Goal: Check status: Check status

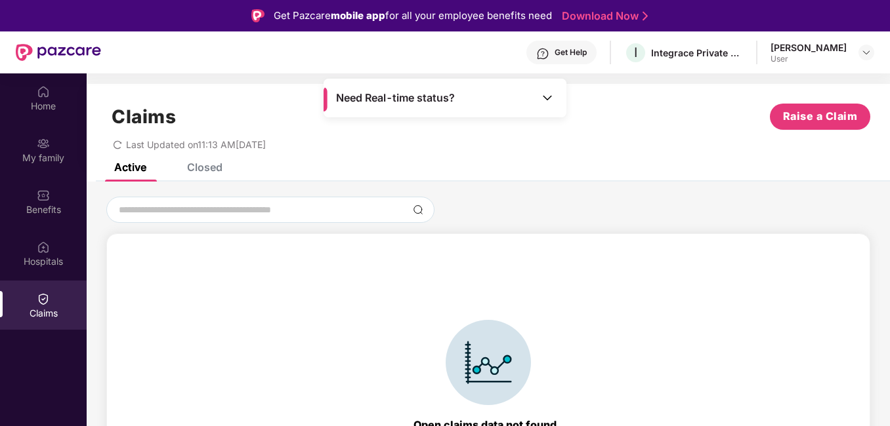
click at [208, 165] on div "Closed" at bounding box center [204, 167] width 35 height 13
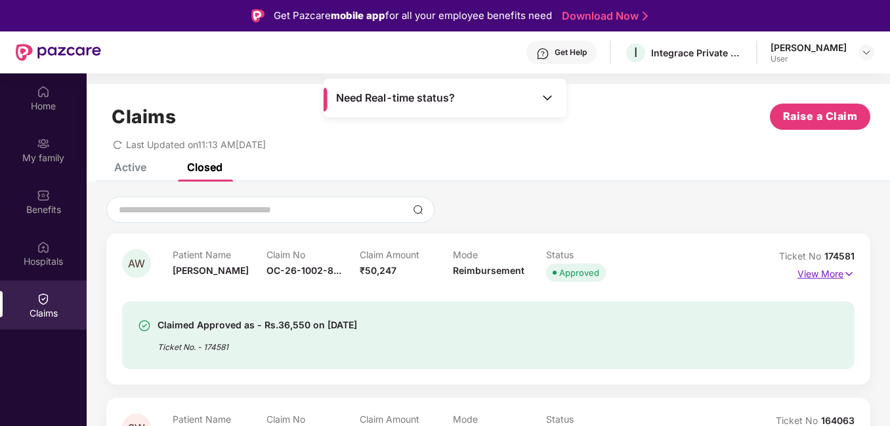
click at [829, 274] on p "View More" at bounding box center [825, 273] width 57 height 18
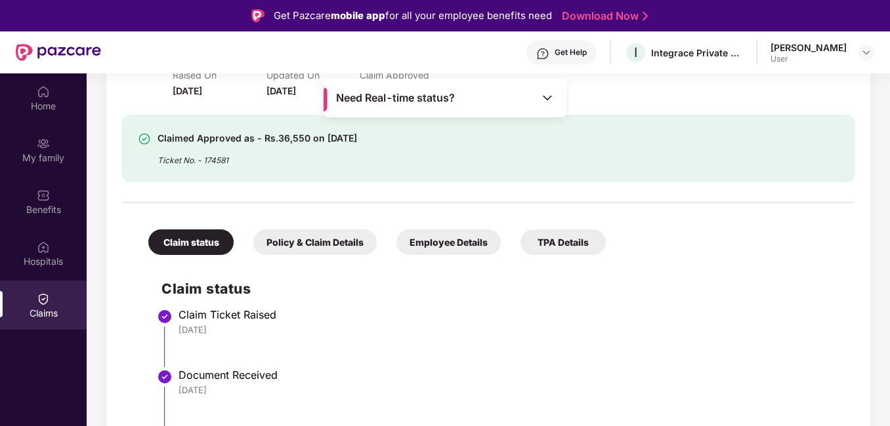
scroll to position [230, 0]
click at [555, 243] on div "TPA Details" at bounding box center [562, 242] width 85 height 26
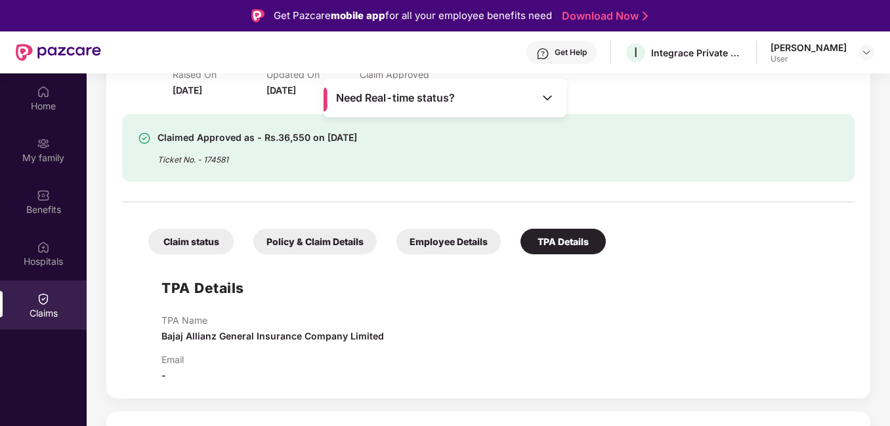
click at [302, 249] on div "Policy & Claim Details" at bounding box center [314, 242] width 123 height 26
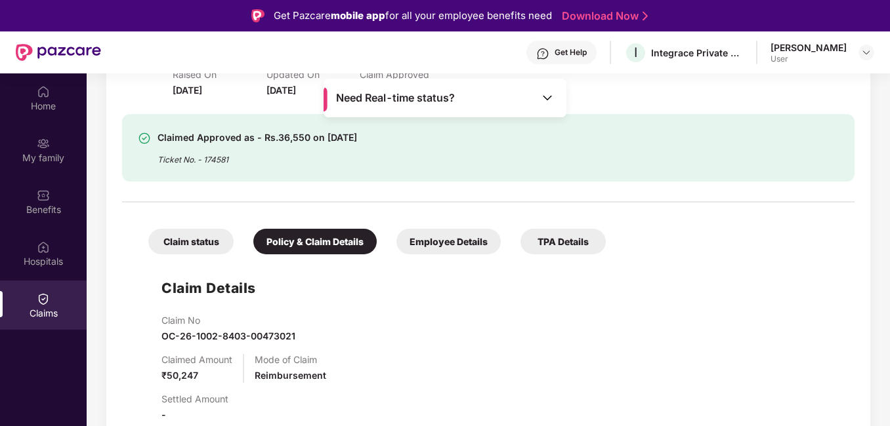
click at [179, 243] on div "Claim status" at bounding box center [190, 242] width 85 height 26
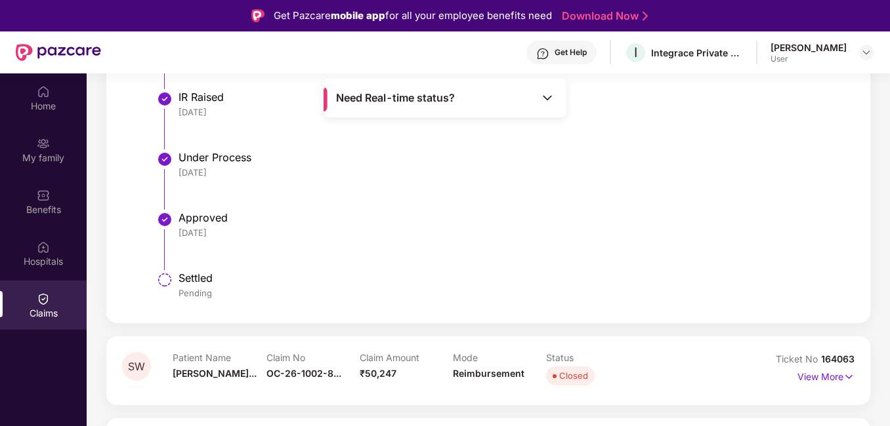
scroll to position [73, 0]
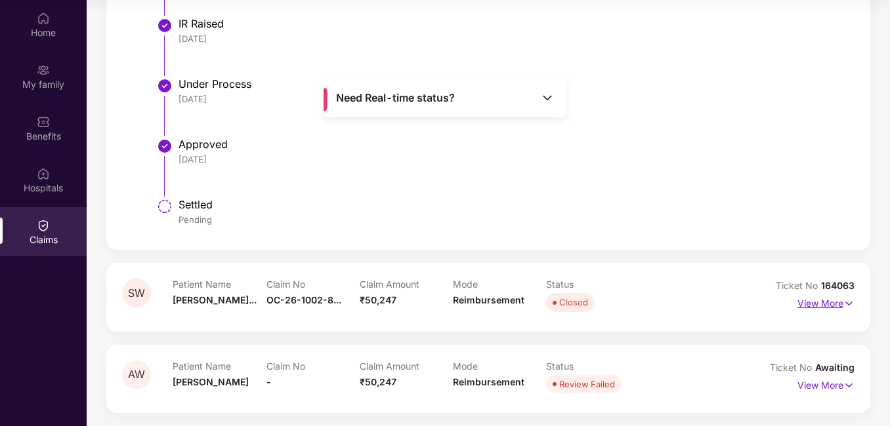
click at [822, 306] on p "View More" at bounding box center [825, 302] width 57 height 18
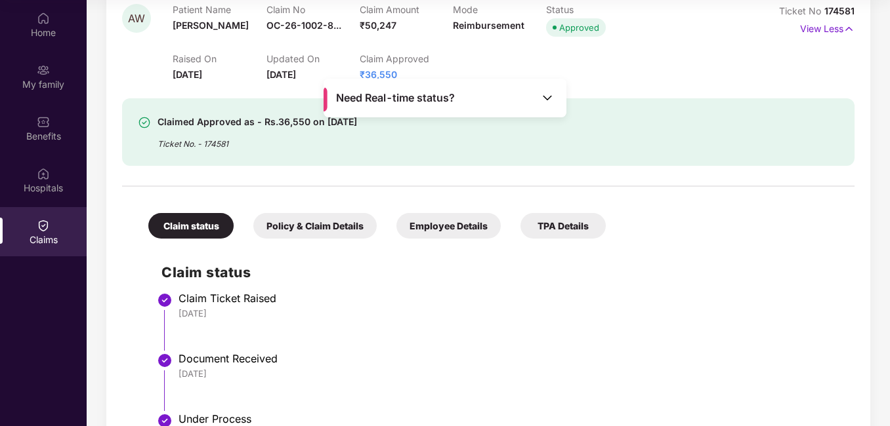
scroll to position [0, 0]
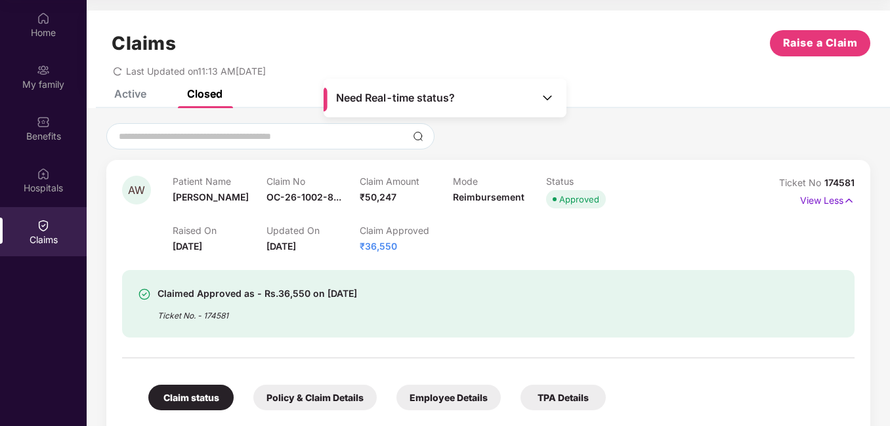
click at [139, 94] on div "Active" at bounding box center [130, 93] width 32 height 13
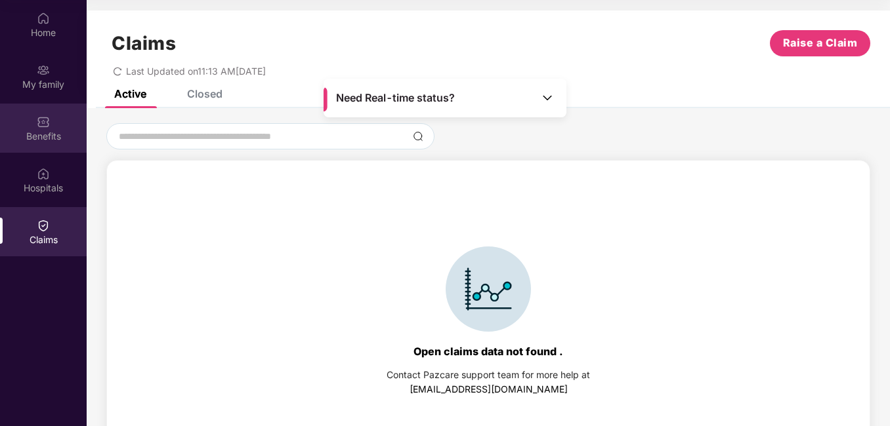
click at [43, 131] on div "Benefits" at bounding box center [43, 136] width 87 height 13
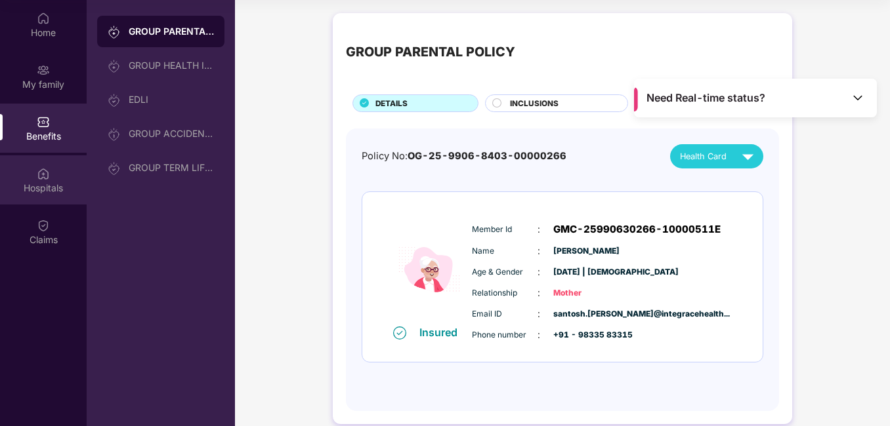
click at [49, 183] on div "Hospitals" at bounding box center [43, 188] width 87 height 13
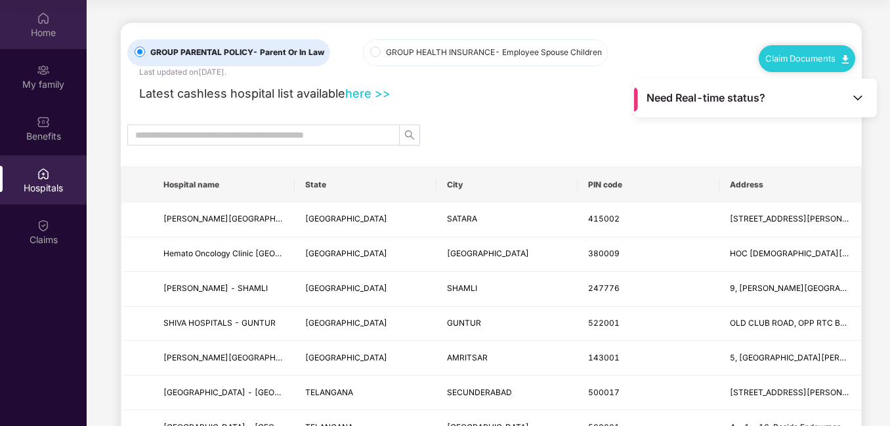
click at [51, 37] on div "Home" at bounding box center [43, 32] width 87 height 13
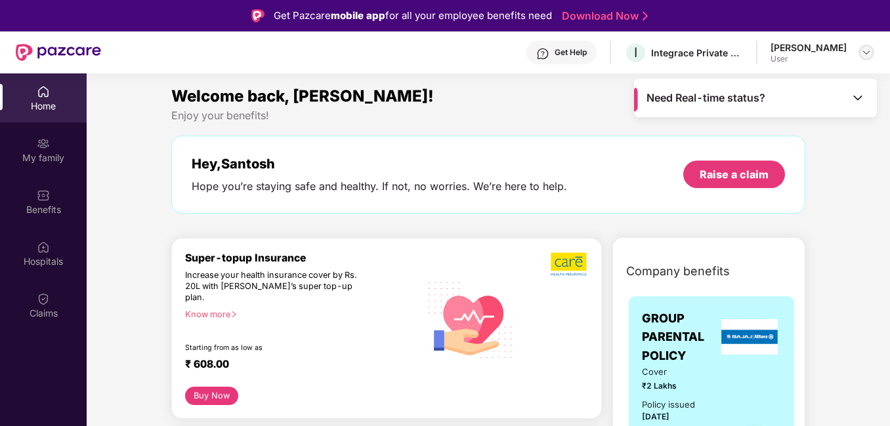
click at [865, 51] on img at bounding box center [866, 52] width 10 height 10
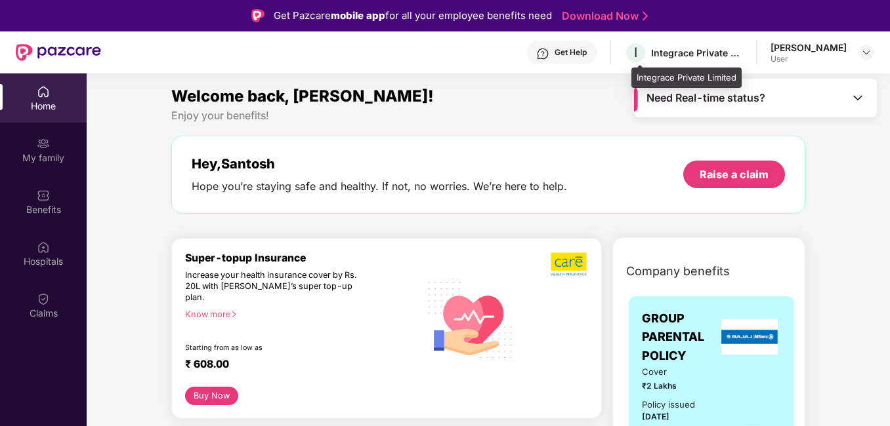
click at [743, 57] on div "Integrace Private Limited" at bounding box center [697, 53] width 92 height 12
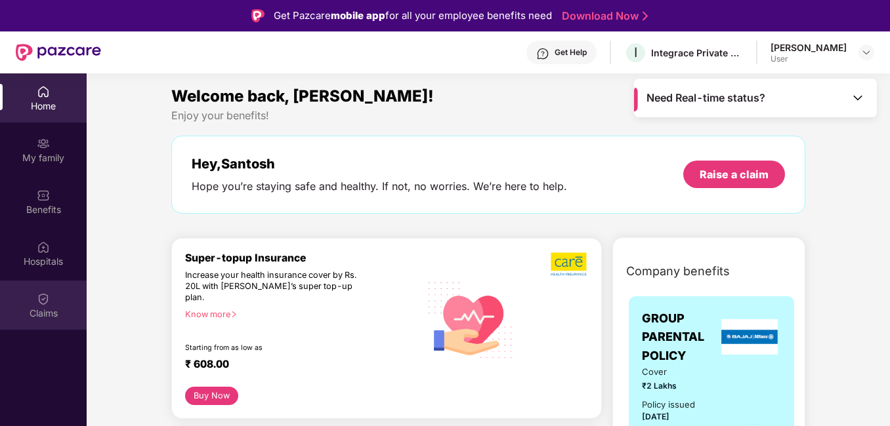
click at [33, 306] on div "Claims" at bounding box center [43, 305] width 87 height 49
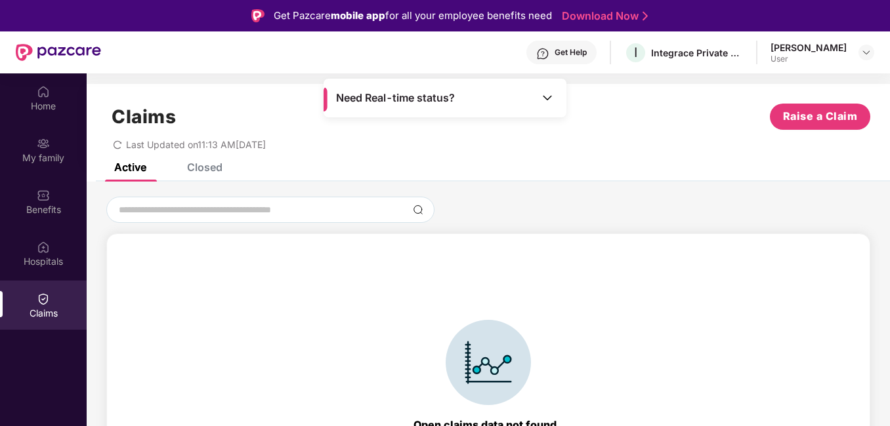
click at [207, 171] on div "Closed" at bounding box center [204, 167] width 35 height 13
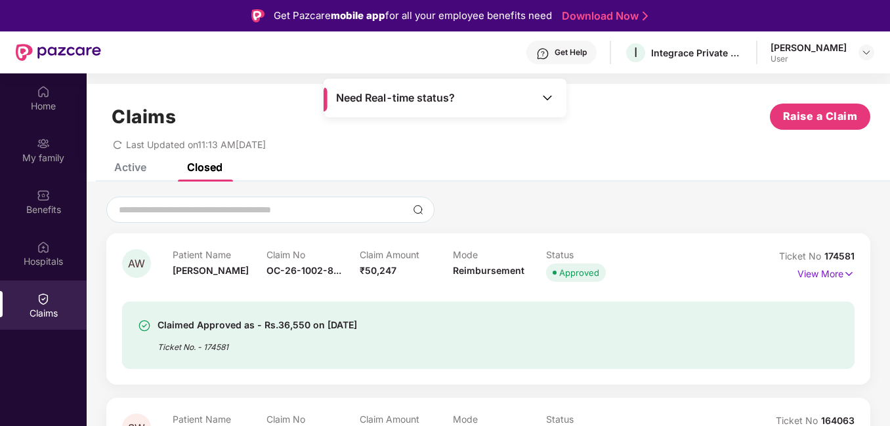
scroll to position [62, 0]
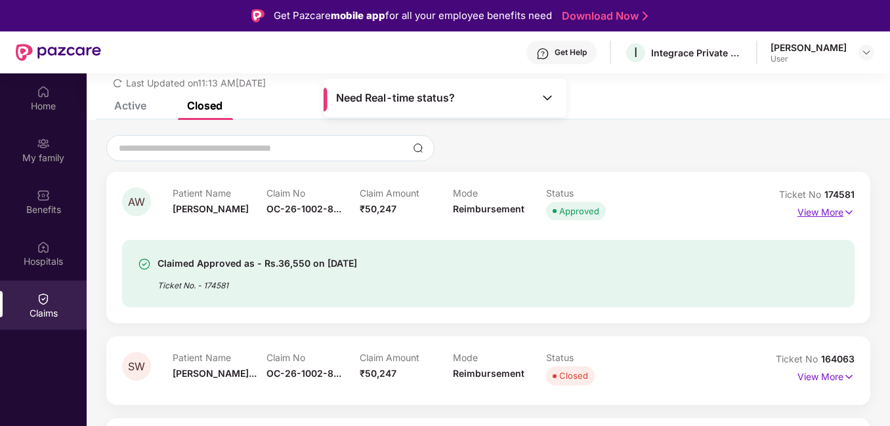
click at [821, 216] on p "View More" at bounding box center [825, 211] width 57 height 18
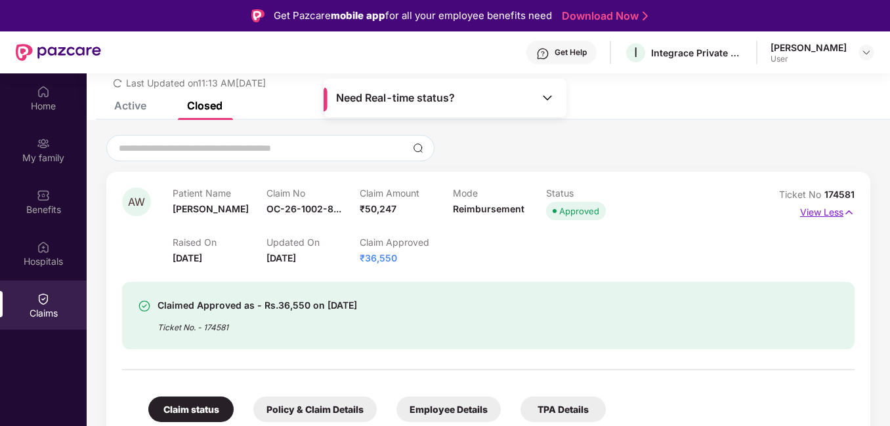
click at [822, 215] on p "View Less" at bounding box center [827, 211] width 54 height 18
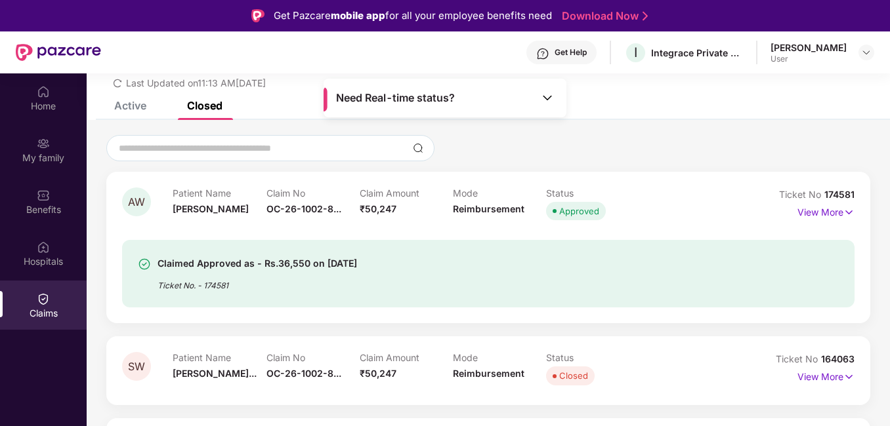
click at [537, 96] on div "Need Real-time status?" at bounding box center [444, 98] width 243 height 39
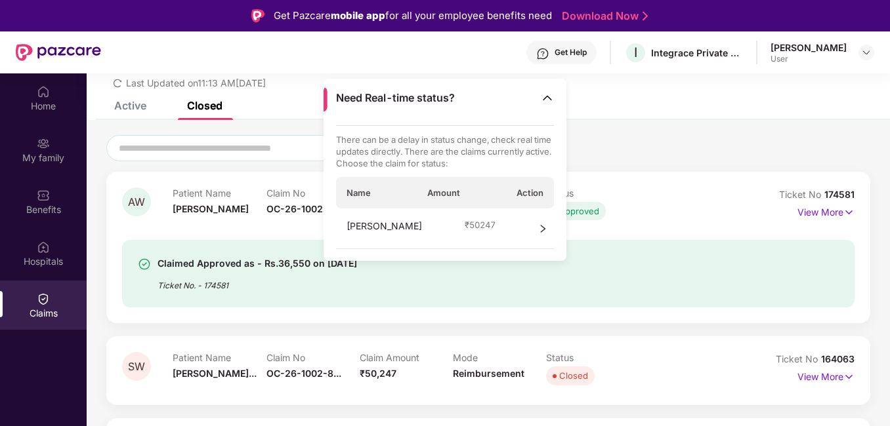
click at [545, 233] on icon "right" at bounding box center [542, 228] width 9 height 9
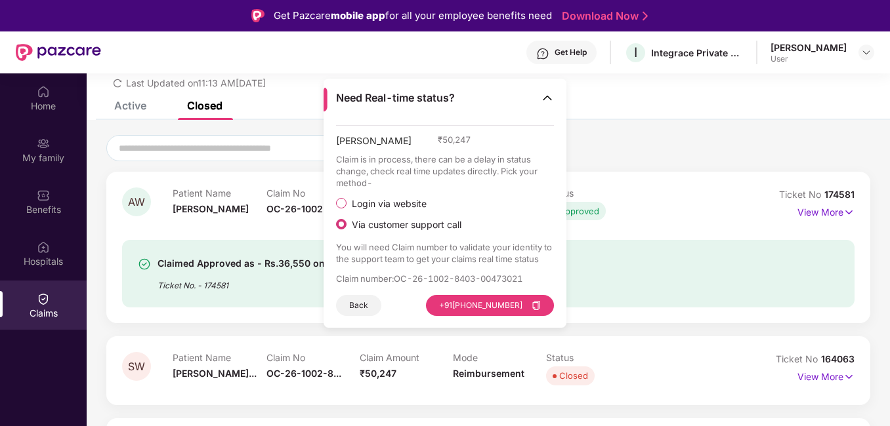
click at [642, 132] on div "Open claims data not found . Contact Pazcare support team for more help at [EMA…" at bounding box center [488, 310] width 803 height 380
click at [350, 303] on button "Back" at bounding box center [358, 305] width 45 height 21
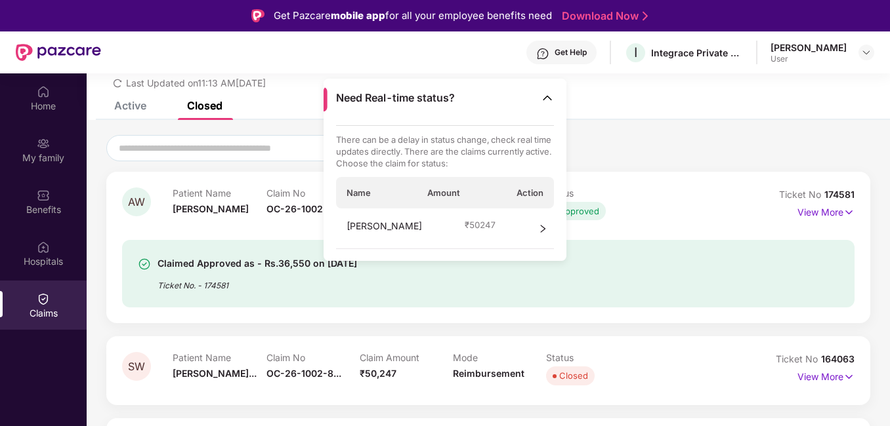
click at [670, 153] on div at bounding box center [488, 148] width 764 height 26
click at [548, 96] on img at bounding box center [547, 97] width 13 height 13
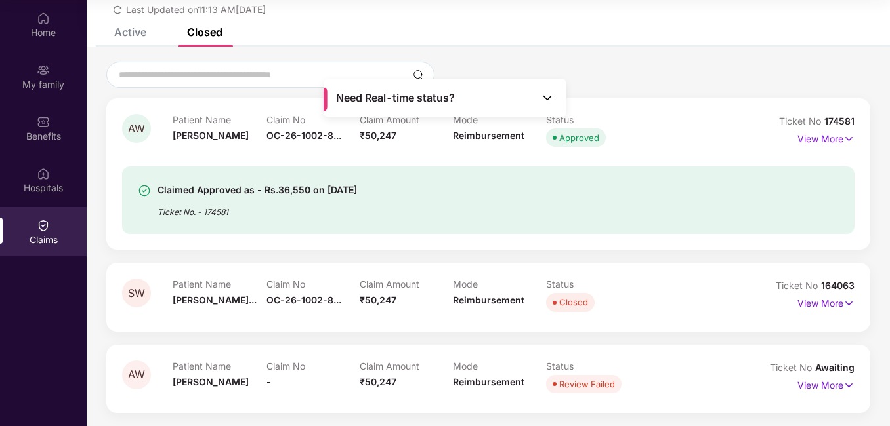
scroll to position [0, 0]
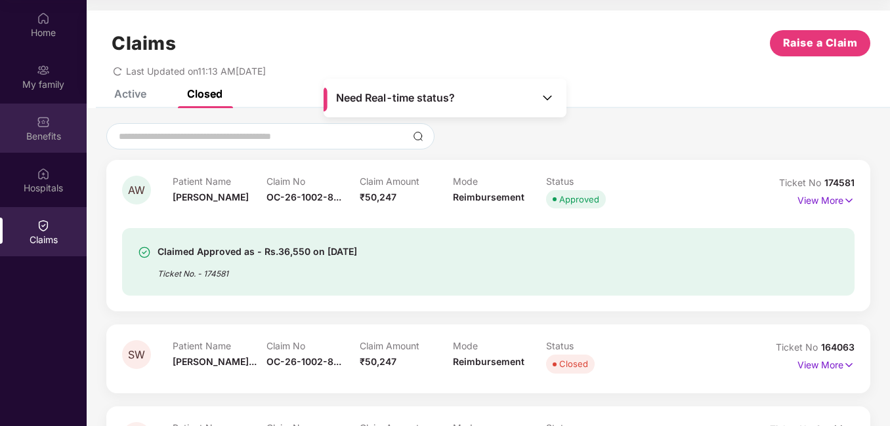
click at [47, 133] on div "Benefits" at bounding box center [43, 136] width 87 height 13
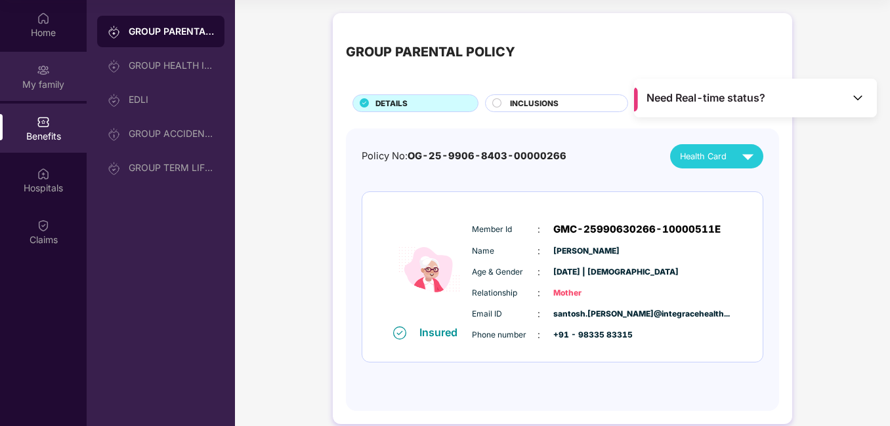
click at [47, 84] on div "My family" at bounding box center [43, 84] width 87 height 13
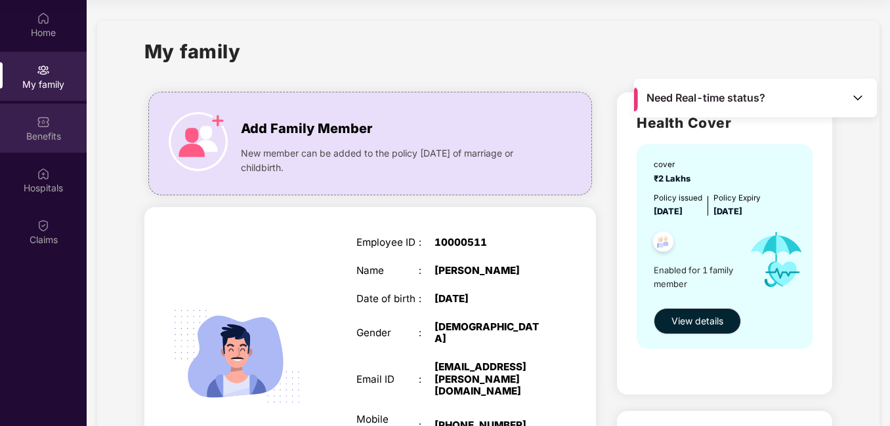
click at [38, 126] on img at bounding box center [43, 121] width 13 height 13
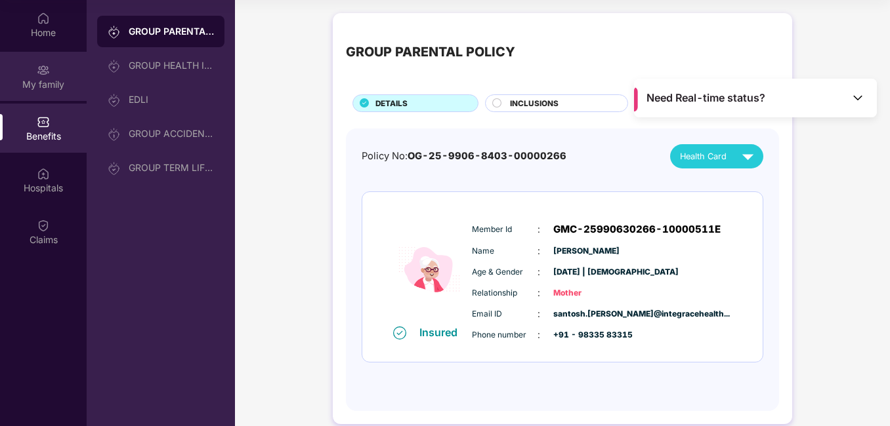
click at [54, 79] on div "My family" at bounding box center [43, 84] width 87 height 13
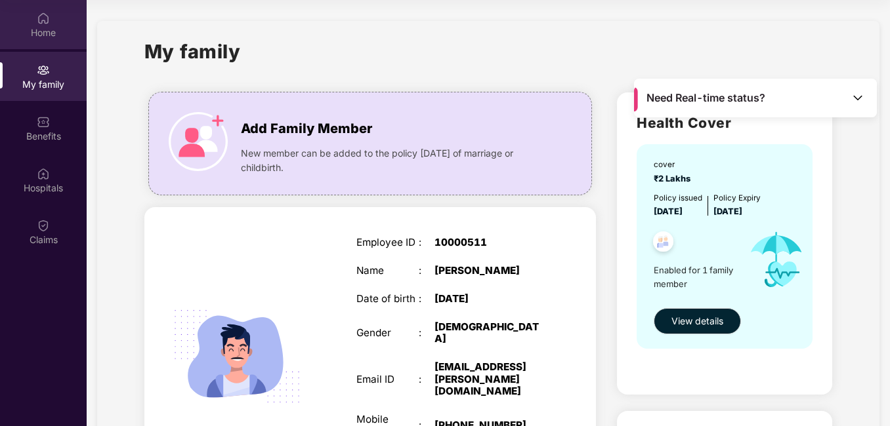
click at [39, 20] on img at bounding box center [43, 18] width 13 height 13
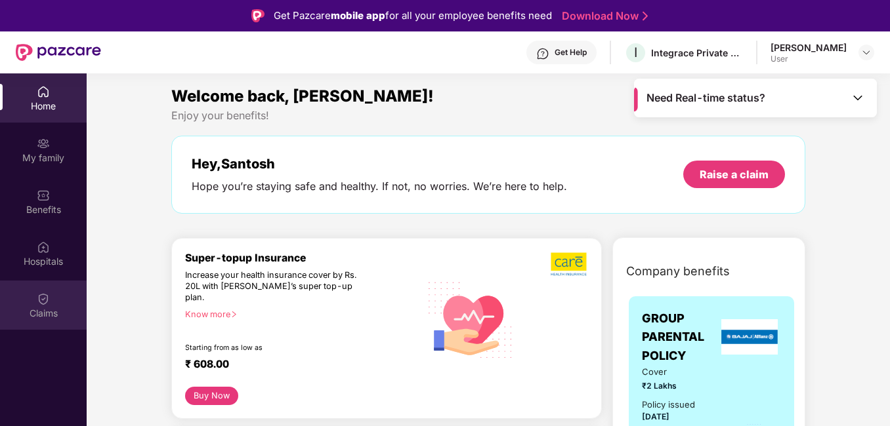
click at [36, 308] on div "Claims" at bounding box center [43, 313] width 87 height 13
